Goal: Find specific page/section: Find specific page/section

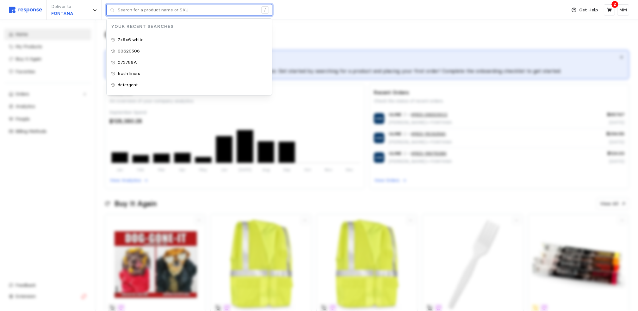
click at [138, 9] on input "text" at bounding box center [188, 9] width 140 height 11
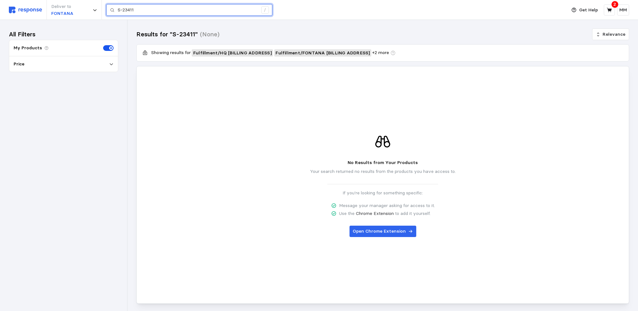
click at [138, 10] on input "S-23411" at bounding box center [188, 9] width 140 height 11
type input "S"
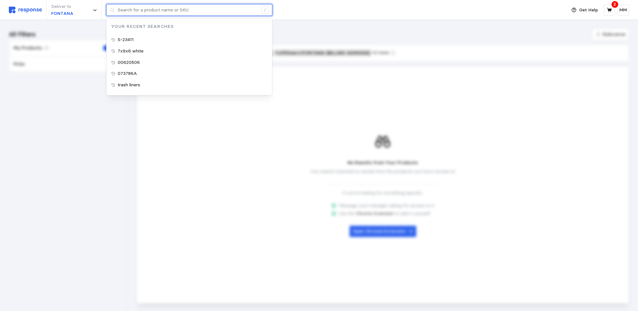
click at [138, 10] on input "text" at bounding box center [188, 9] width 140 height 11
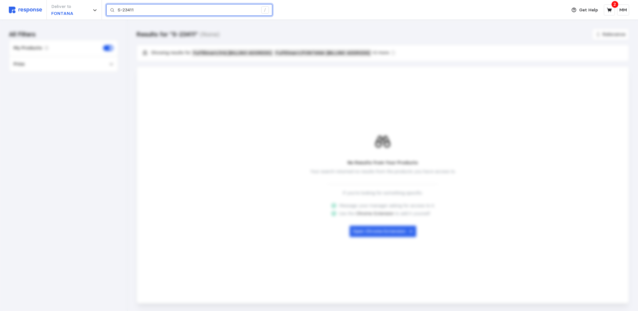
click at [188, 10] on input "S-23411" at bounding box center [188, 9] width 140 height 11
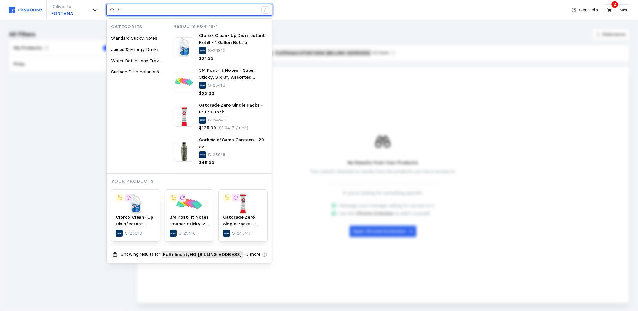
type input "S"
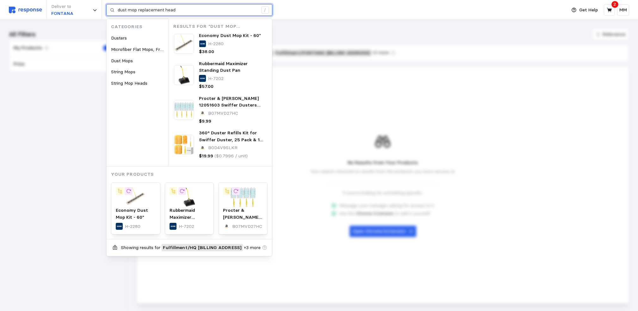
type input "dust mop replacement head"
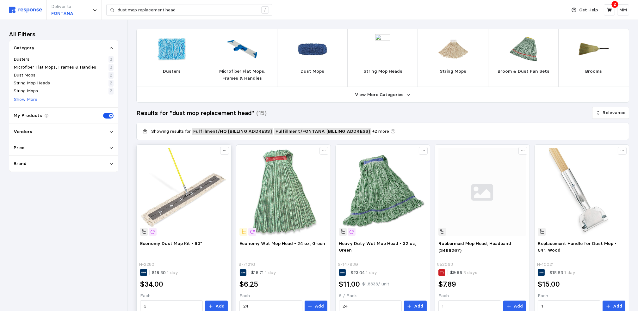
click at [188, 211] on img at bounding box center [184, 192] width 88 height 88
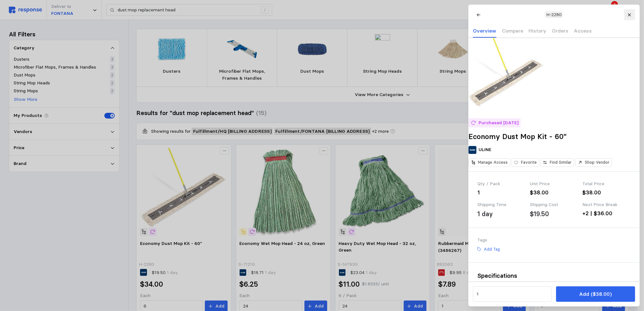
click at [630, 15] on icon at bounding box center [629, 14] width 3 height 3
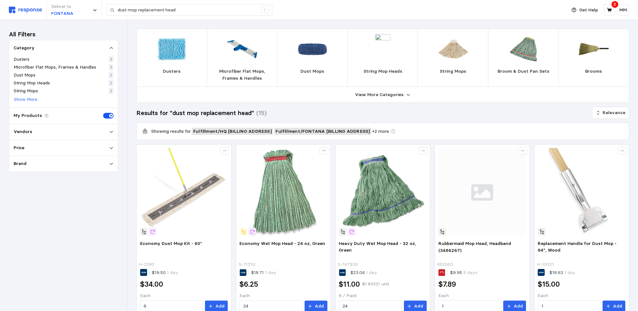
click at [307, 54] on img at bounding box center [312, 49] width 30 height 30
